Goal: Task Accomplishment & Management: Use online tool/utility

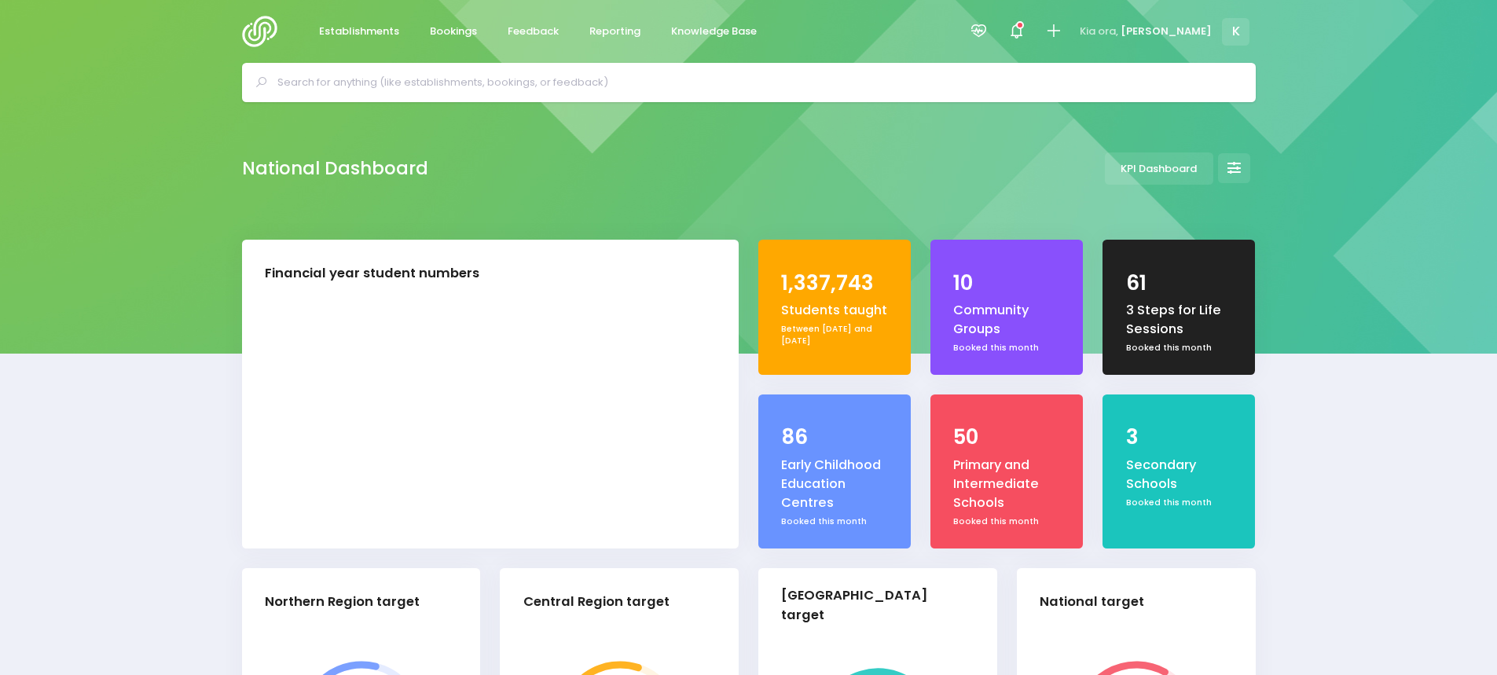
select select "5"
click at [611, 36] on span "Reporting" at bounding box center [614, 32] width 51 height 16
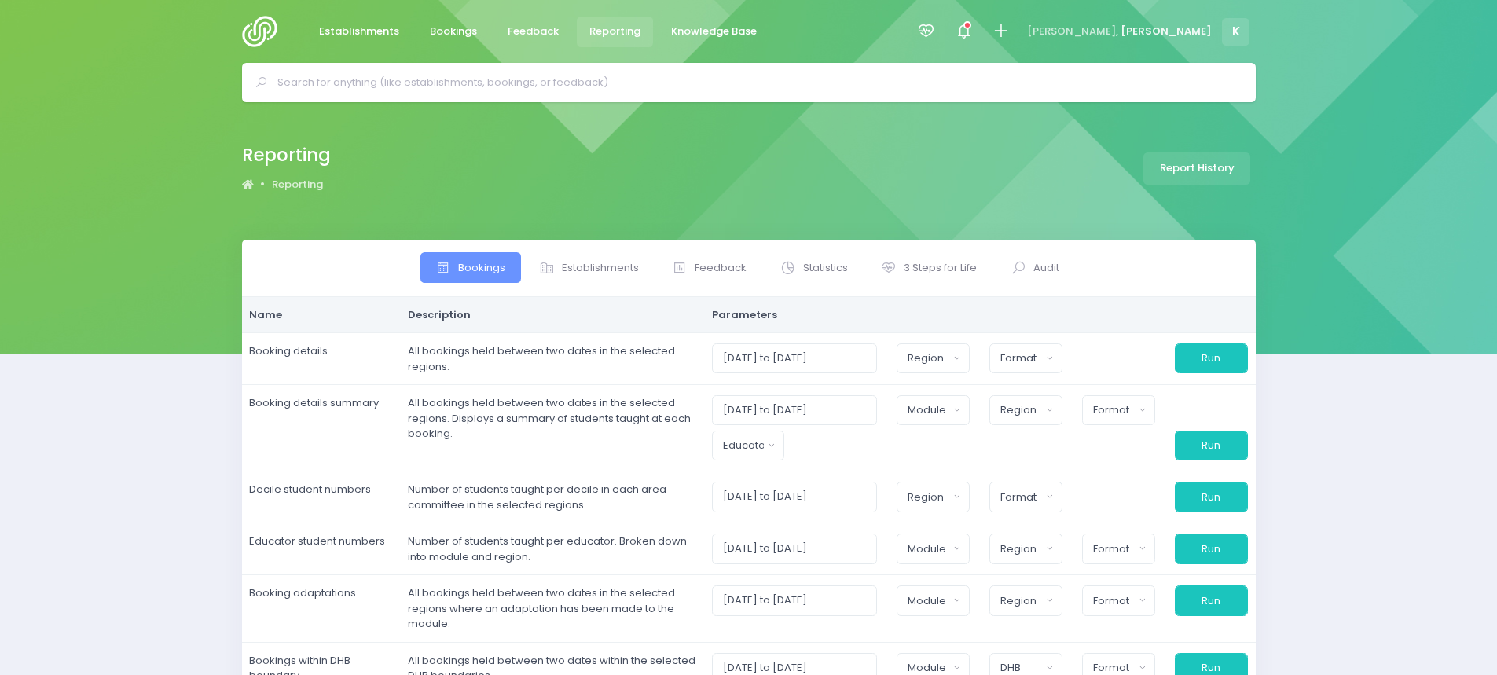
select select
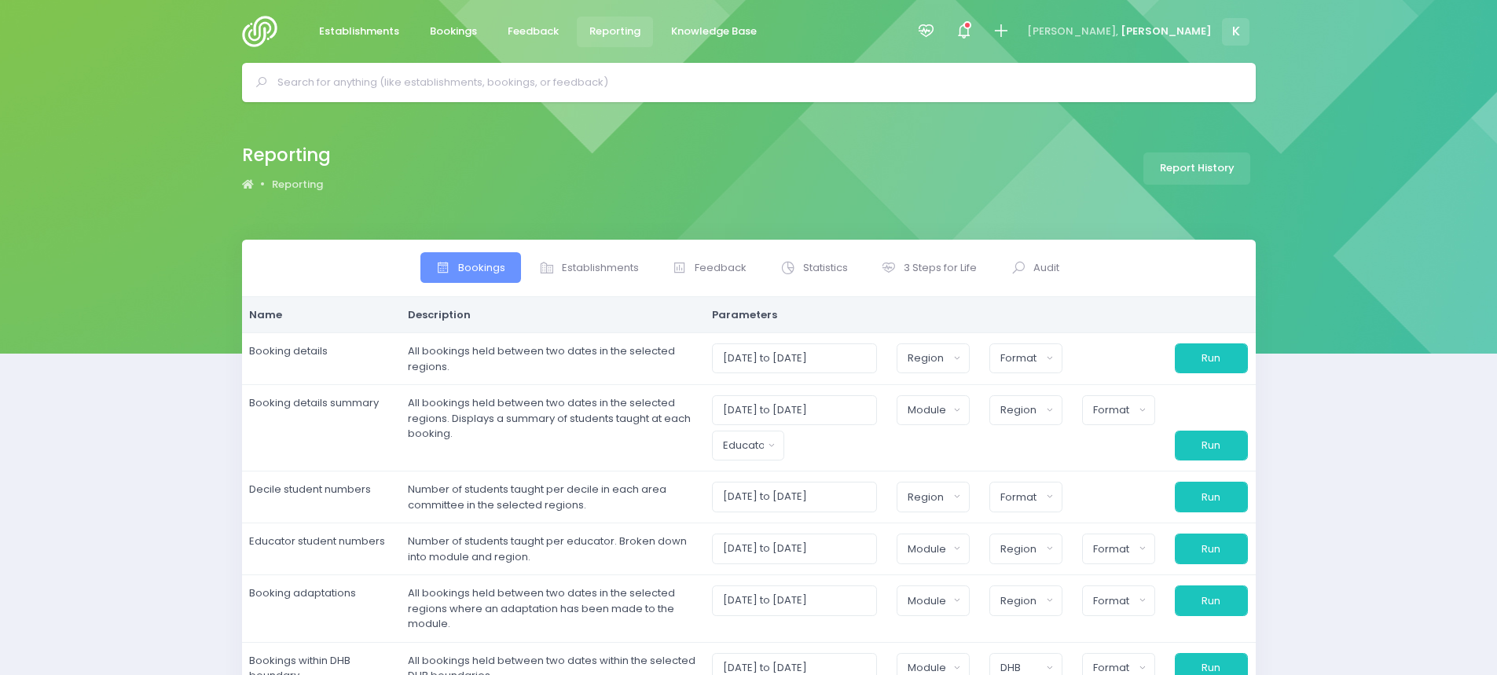
select select
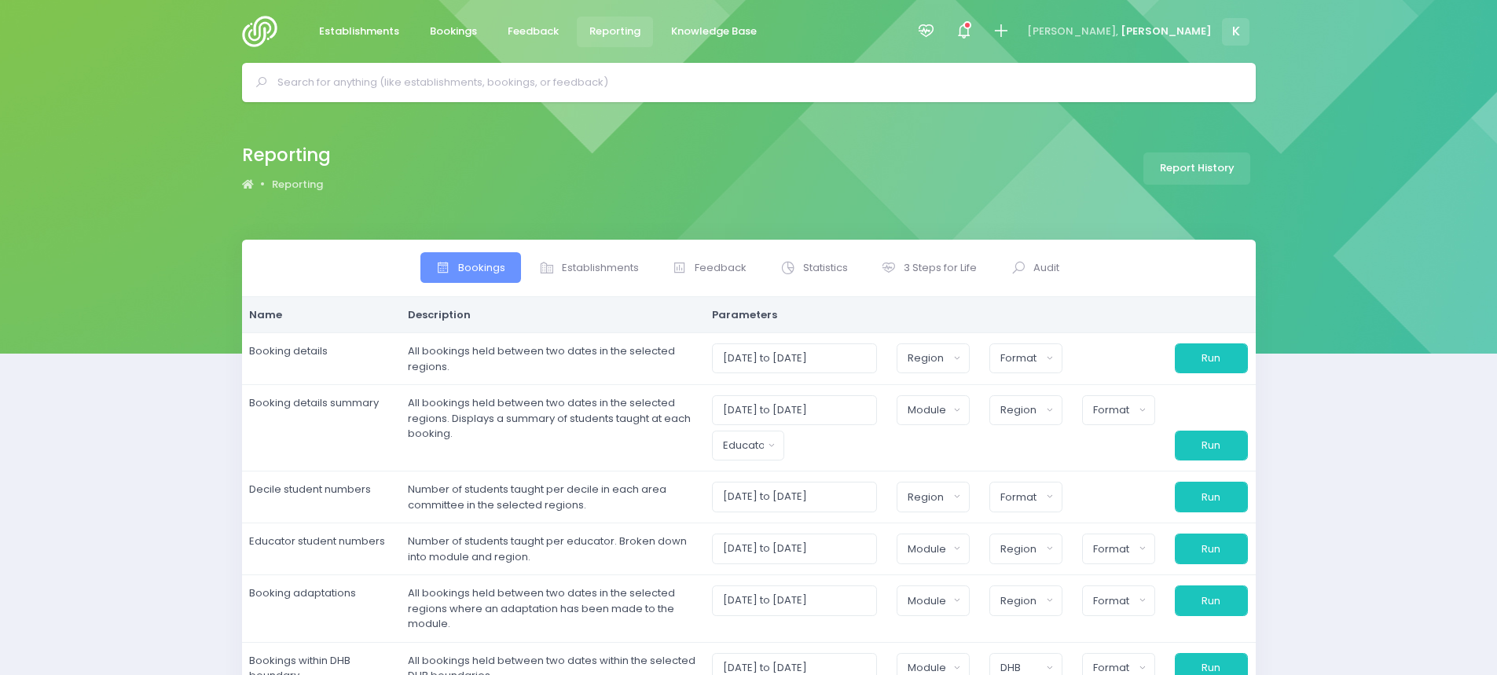
select select
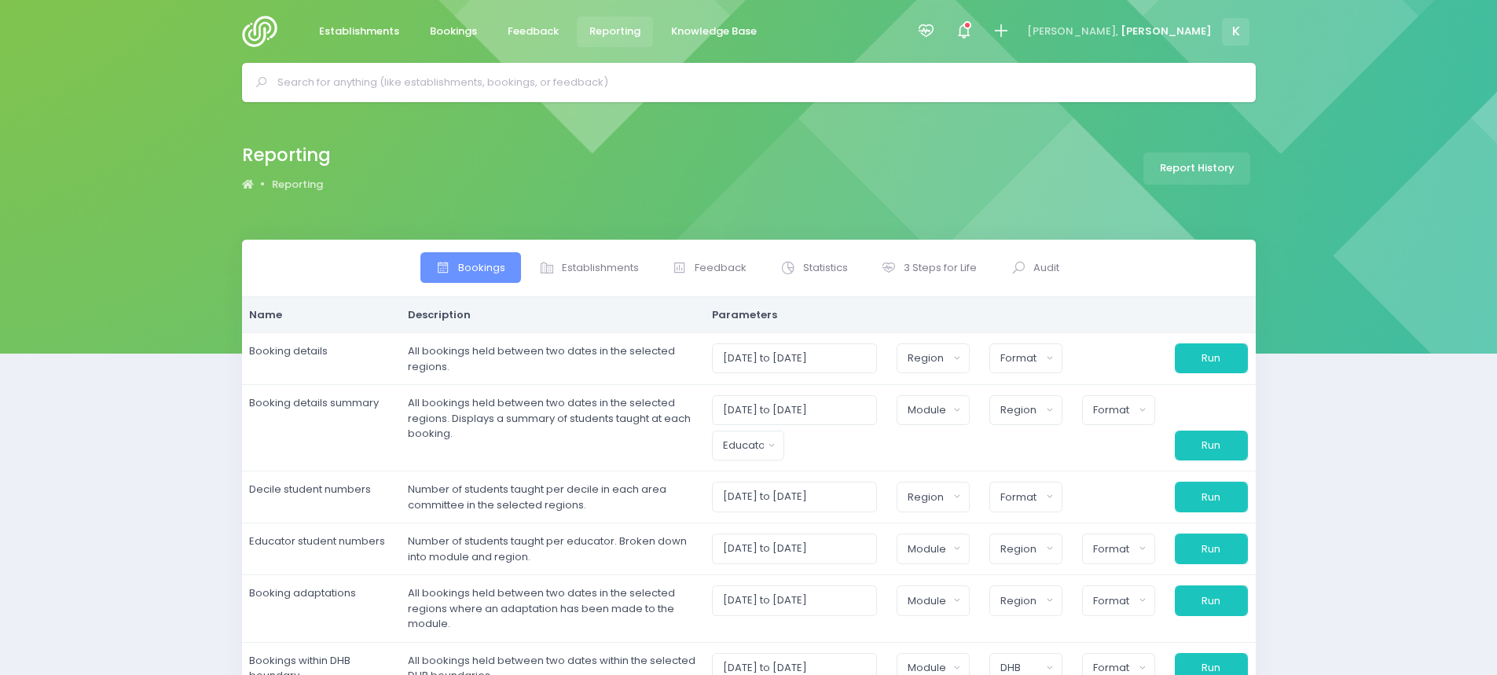
select select
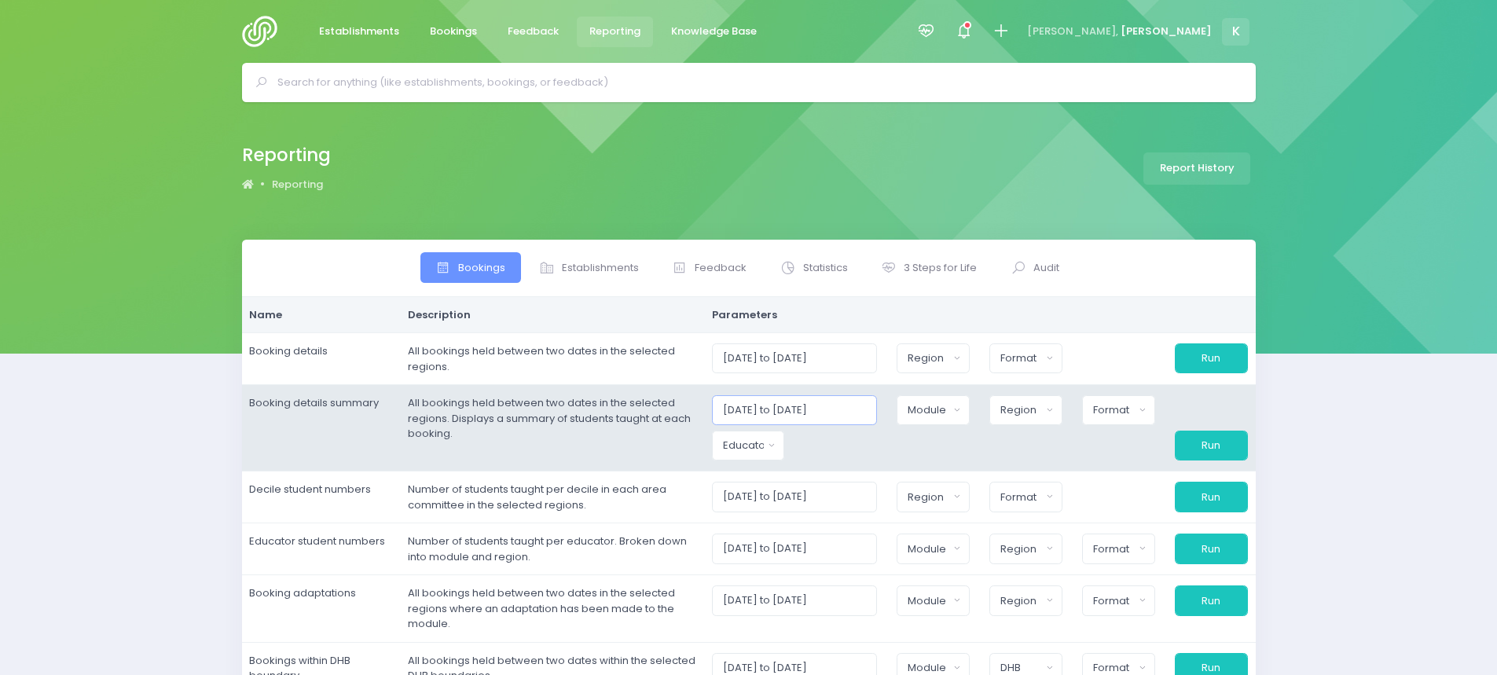
click at [764, 407] on input "01/09/2025 to 30/09/2025" at bounding box center [795, 410] width 166 height 30
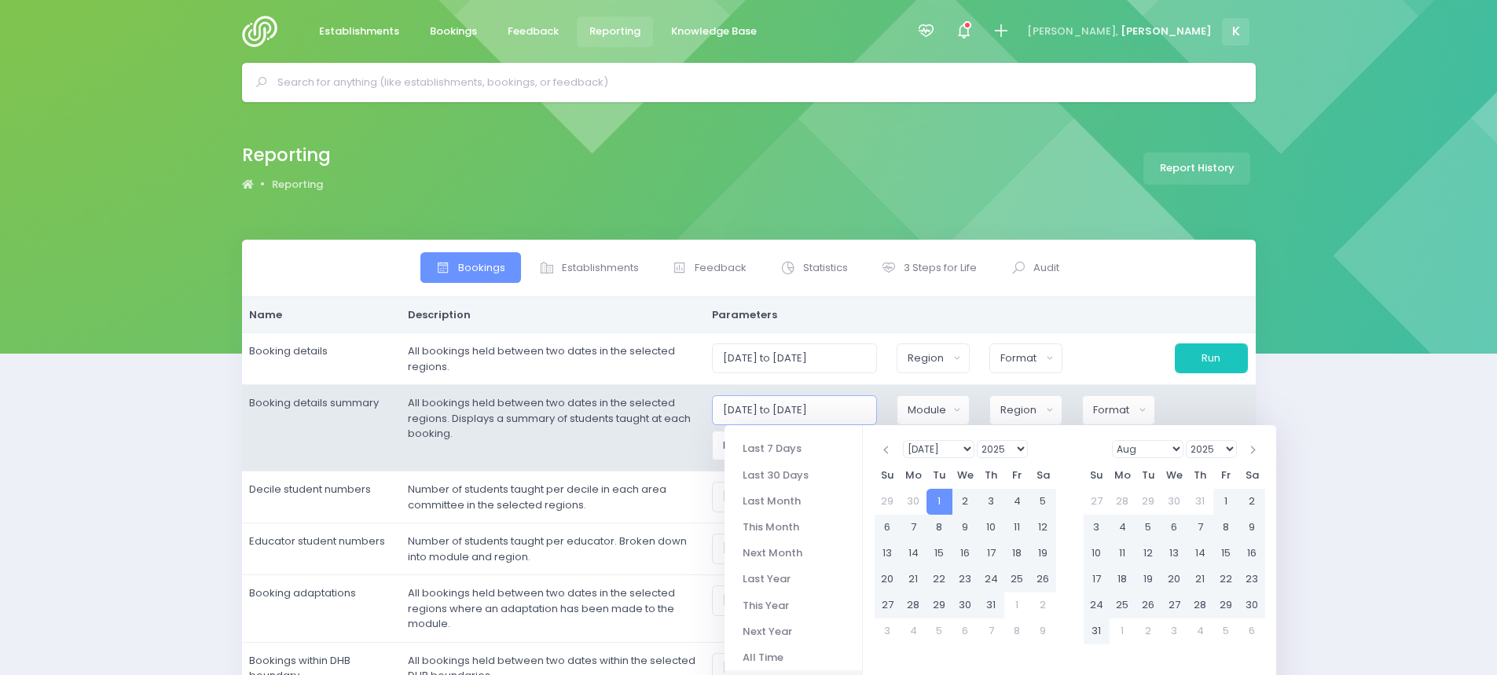
click at [878, 409] on input "01/07/2025 to 30/09/2025" at bounding box center [795, 410] width 166 height 30
click at [835, 409] on input "01/07/2025 to 30/09/2025" at bounding box center [795, 410] width 166 height 30
type input "01/07/2025 to 30/12/2025"
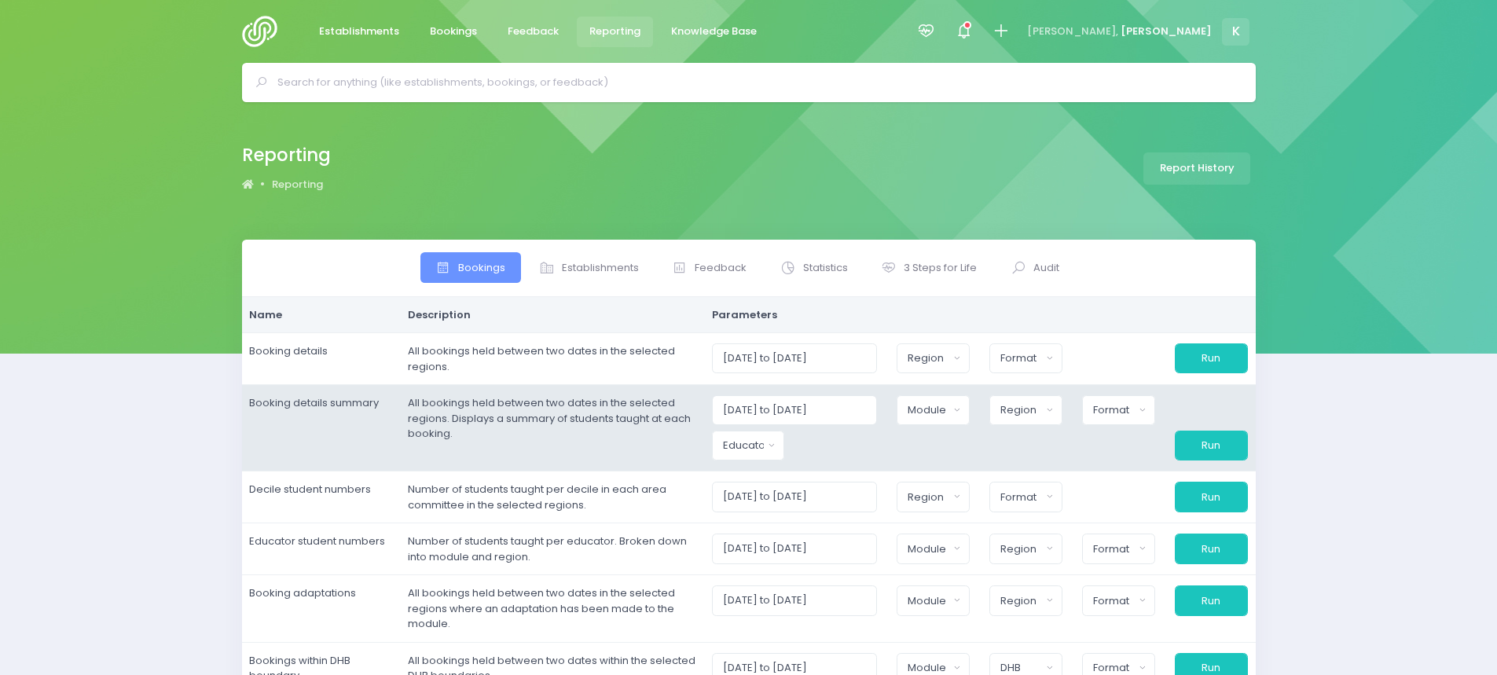
click at [649, 419] on td "All bookings held between two dates in the selected regions. Displays a summary…" at bounding box center [552, 428] width 304 height 86
click at [758, 451] on div "Educator" at bounding box center [743, 446] width 41 height 16
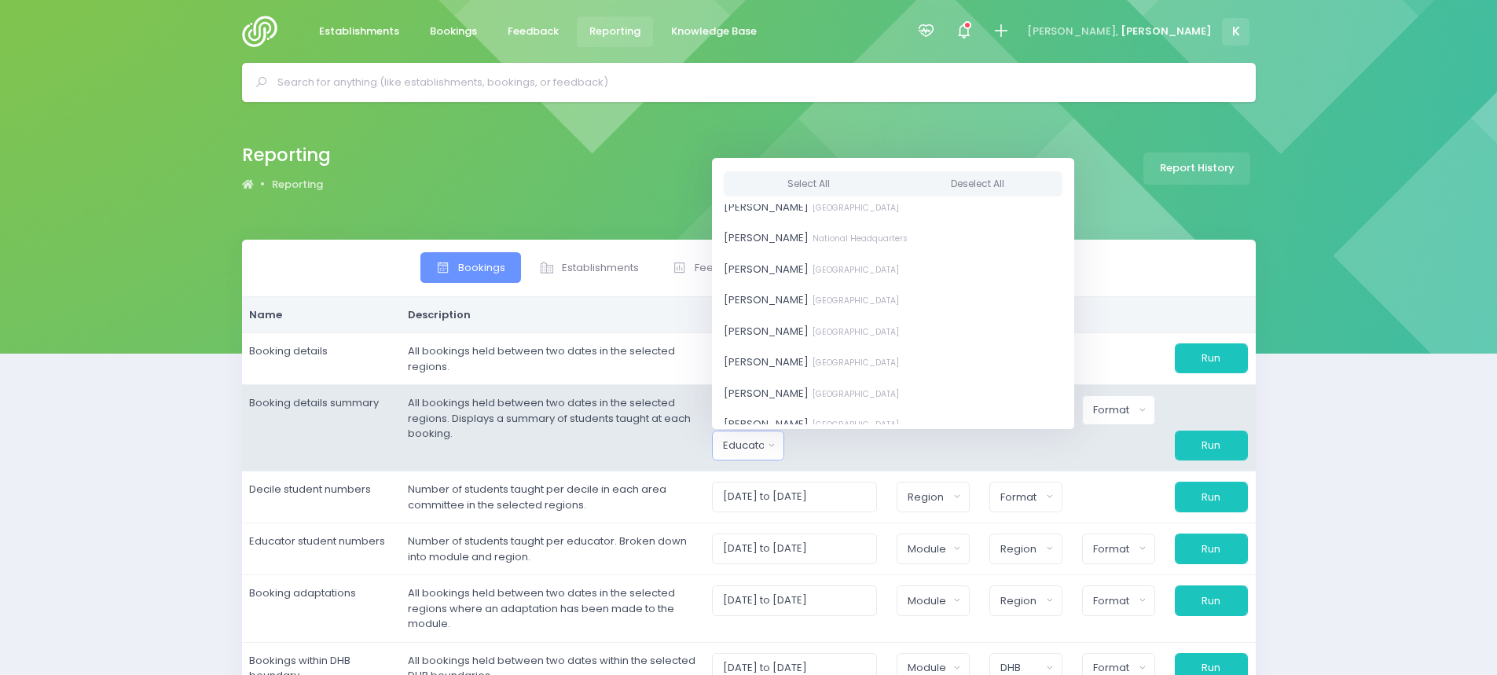
scroll to position [428, 0]
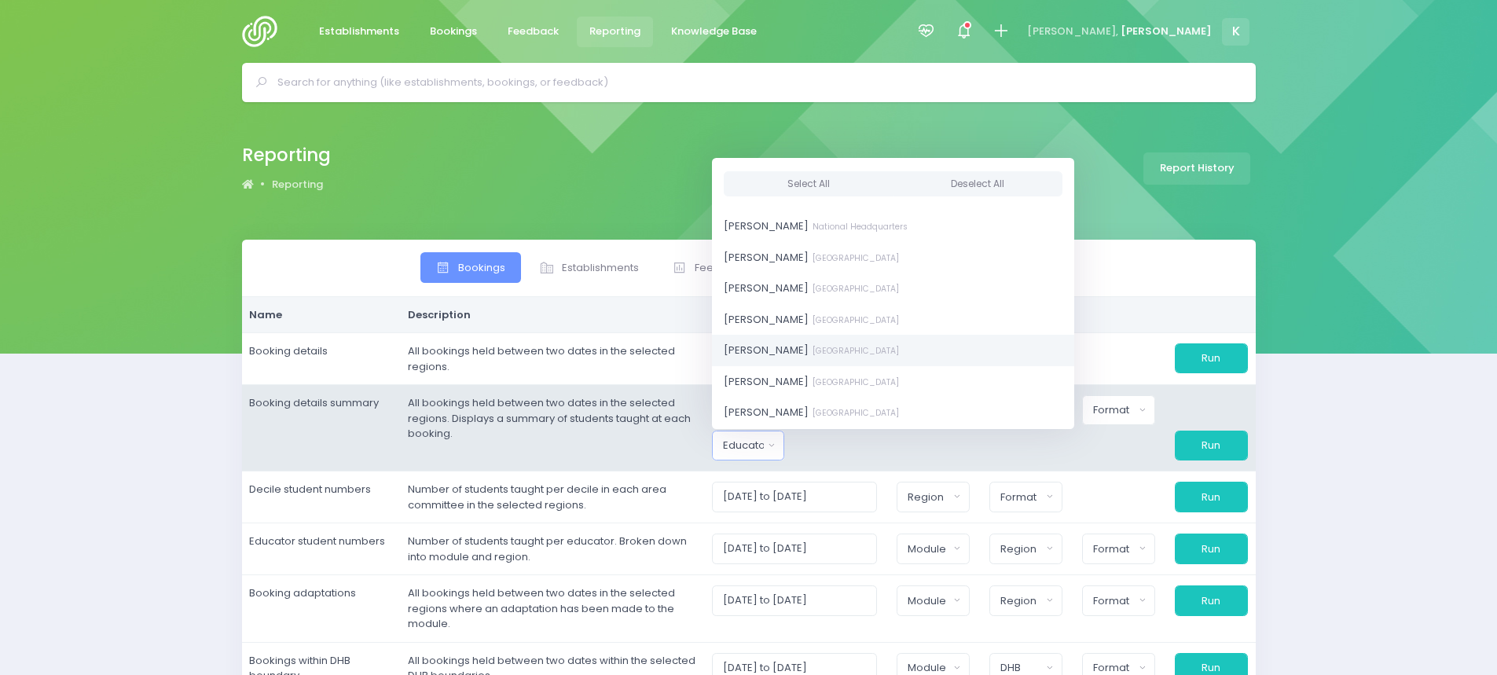
click at [844, 348] on small "[GEOGRAPHIC_DATA]" at bounding box center [854, 351] width 90 height 12
select select "362959"
click at [655, 465] on td "All bookings held between two dates in the selected regions. Displays a summary…" at bounding box center [552, 428] width 304 height 86
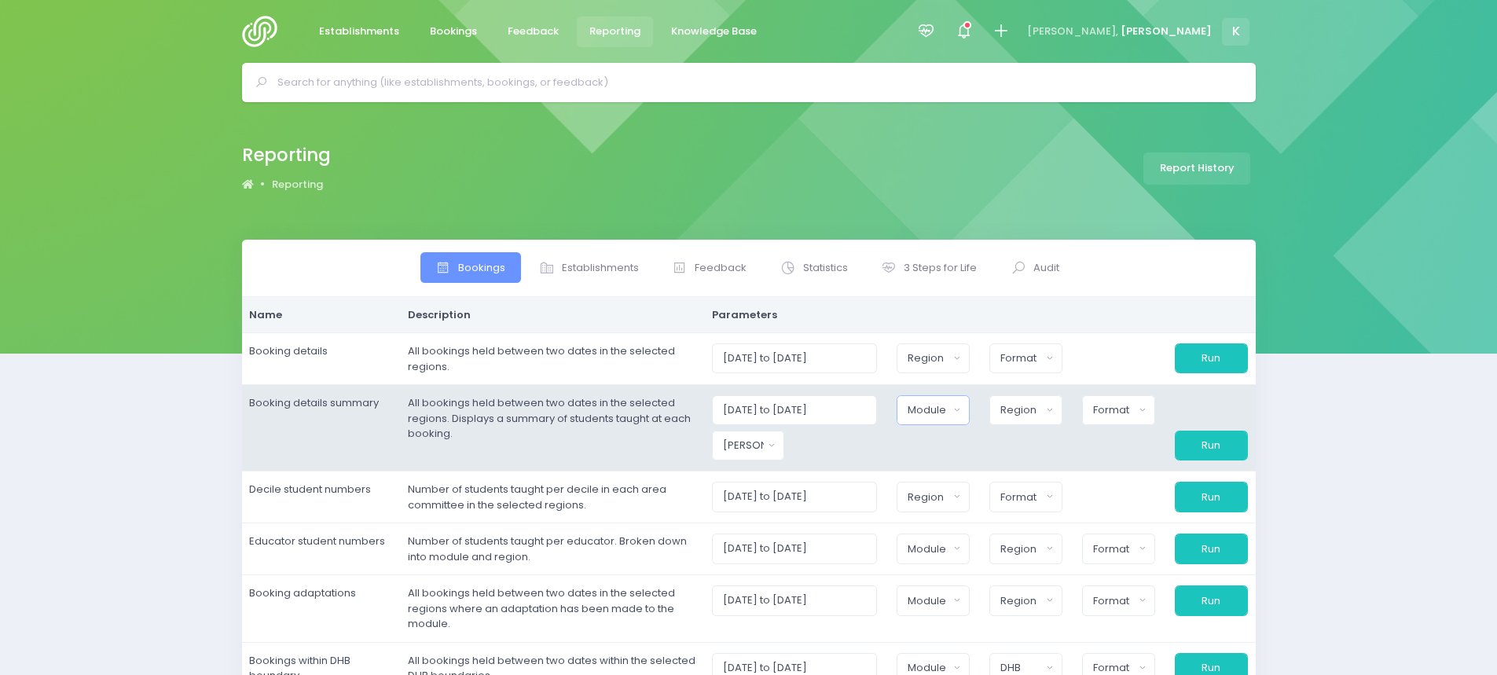
click at [939, 416] on div "Module" at bounding box center [928, 410] width 41 height 16
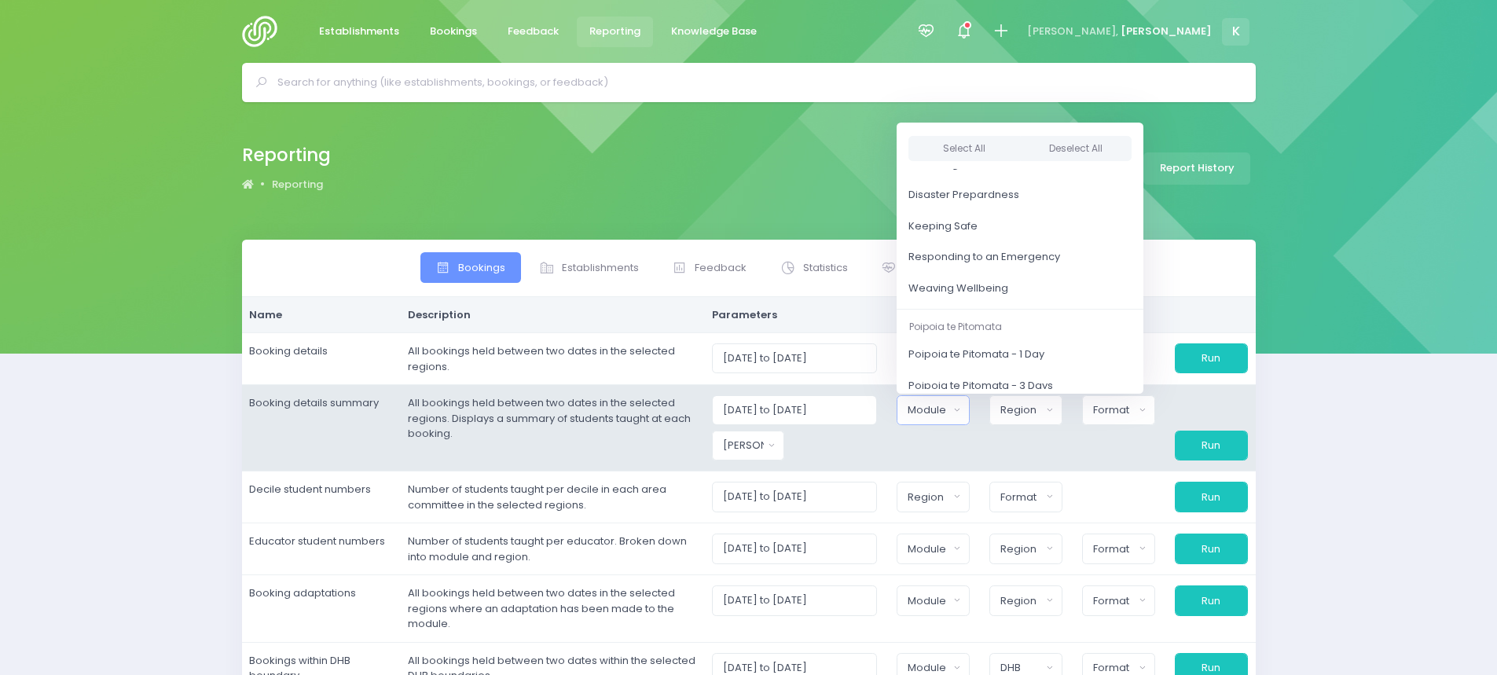
scroll to position [141, 0]
click at [1052, 288] on link "Weaving Wellbeing" at bounding box center [1020, 285] width 247 height 31
select select "Weaving Wellbeing"
click at [907, 456] on div at bounding box center [933, 446] width 93 height 30
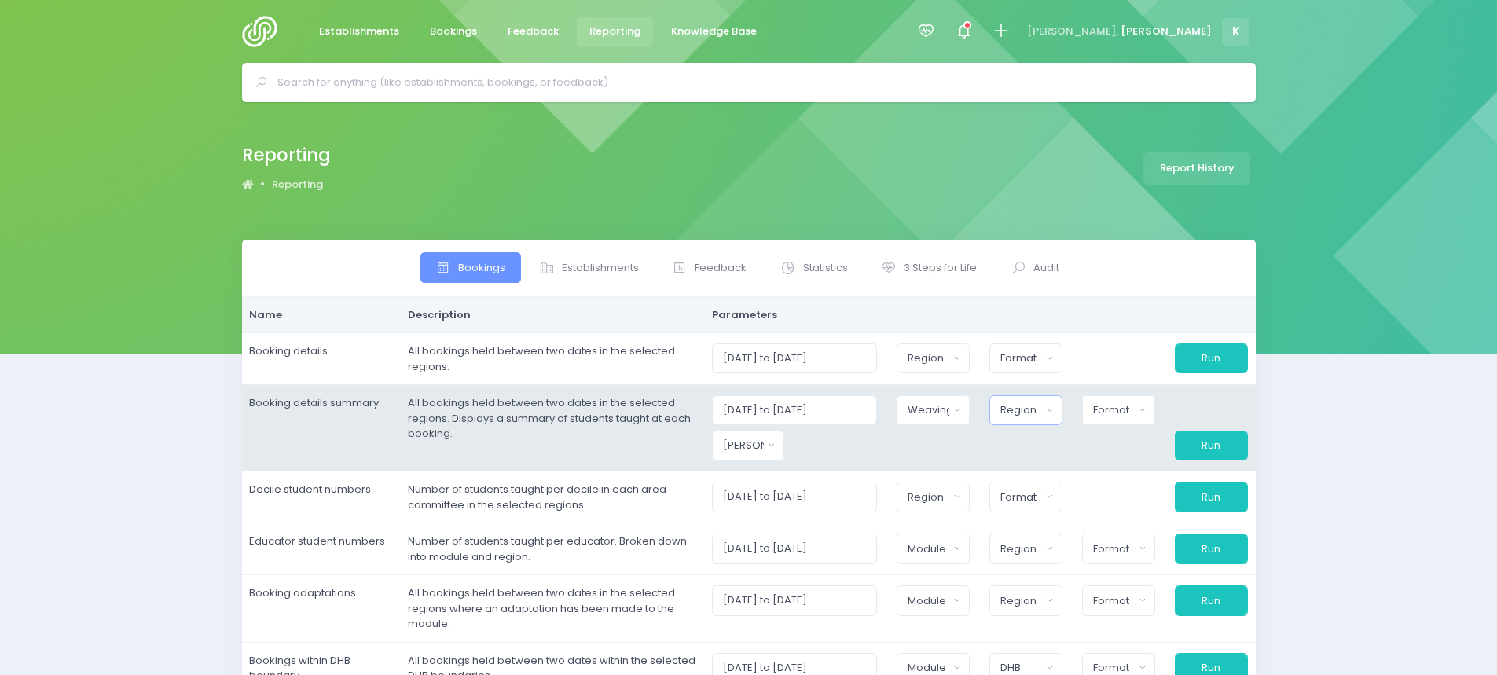
click at [1038, 417] on div "Region" at bounding box center [1020, 410] width 41 height 16
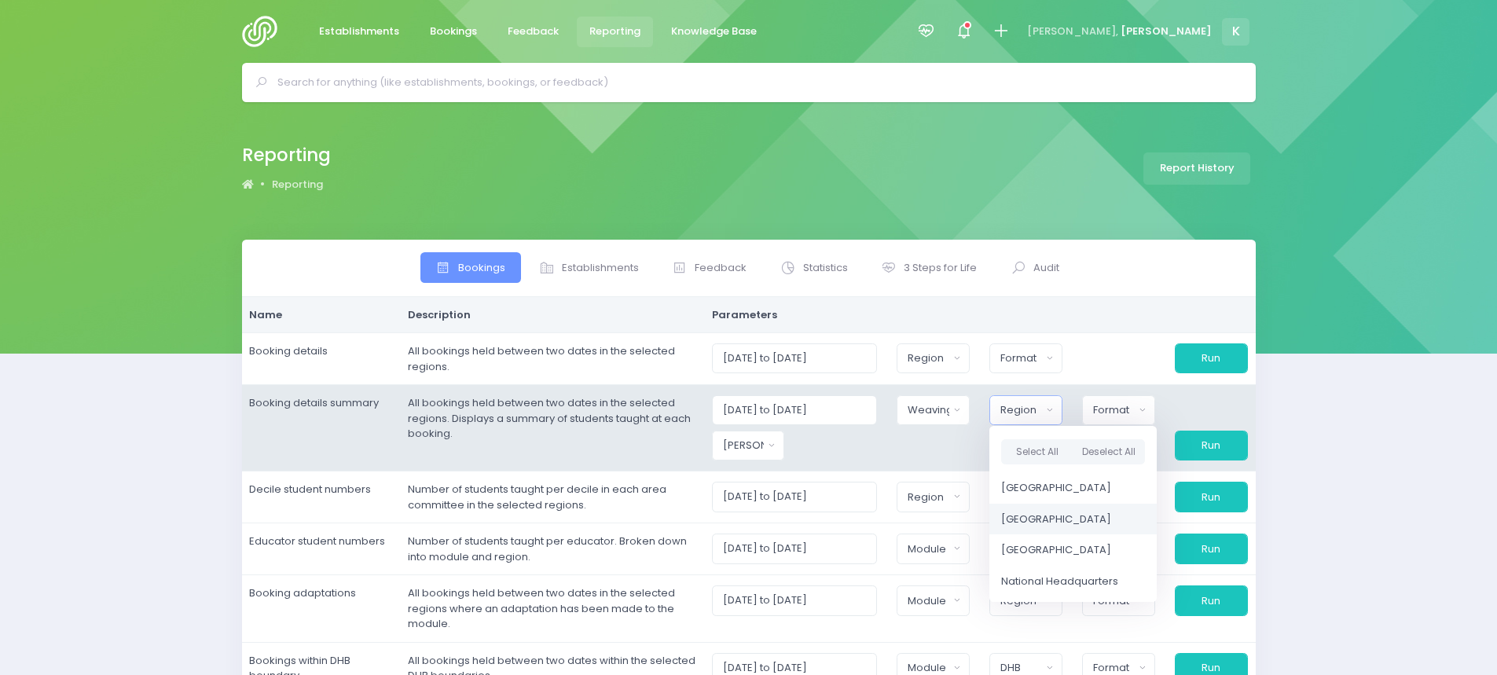
click at [1035, 512] on span "[GEOGRAPHIC_DATA]" at bounding box center [1056, 520] width 110 height 16
select select "Central"
click at [1107, 409] on div "Format" at bounding box center [1112, 410] width 42 height 16
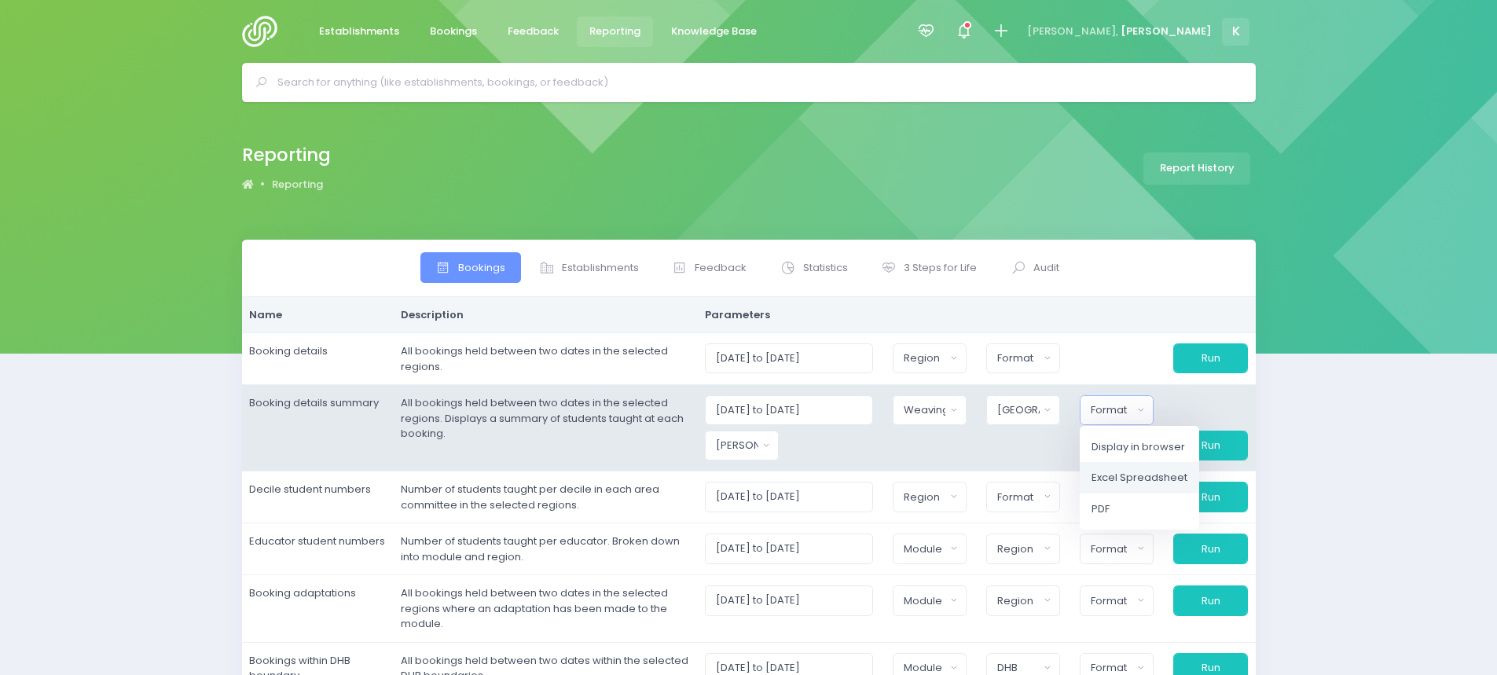
click at [1114, 475] on span "Excel Spreadsheet" at bounding box center [1140, 478] width 96 height 16
select select "excel"
click at [1205, 452] on button "Run" at bounding box center [1210, 446] width 75 height 30
